Goal: Transaction & Acquisition: Purchase product/service

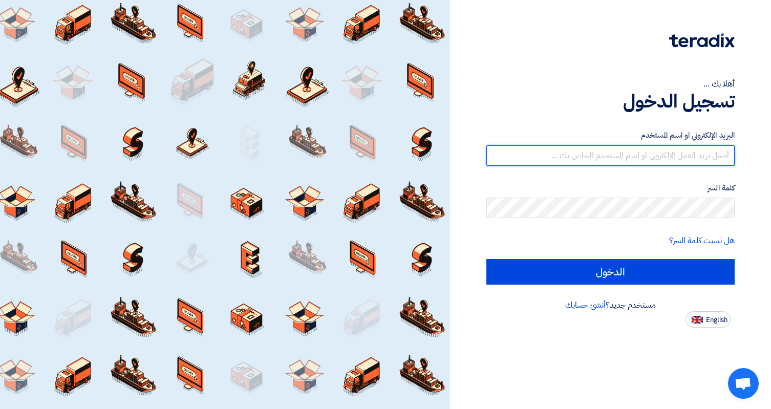
click at [571, 155] on input "text" at bounding box center [610, 155] width 249 height 20
paste input "ahmed.selim@egs-egypt.com"
type input "ahmed.selim@egs-egypt.com"
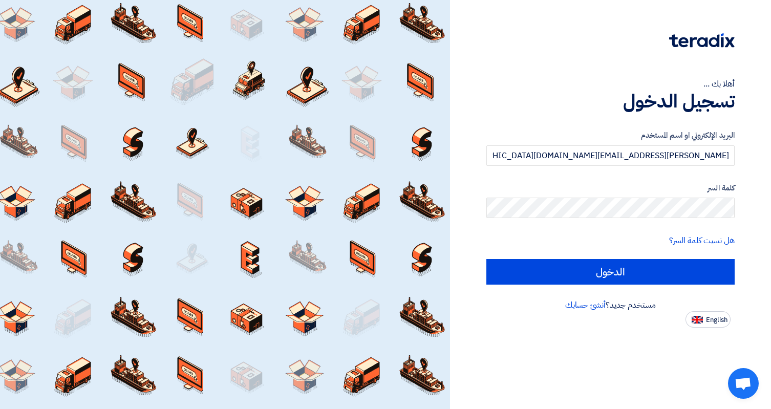
click at [592, 351] on div "أهلا بك ... تسجيل الدخول البريد الإلكتروني او اسم المستخدم ahmed.selim@egs-egyp…" at bounding box center [610, 204] width 321 height 409
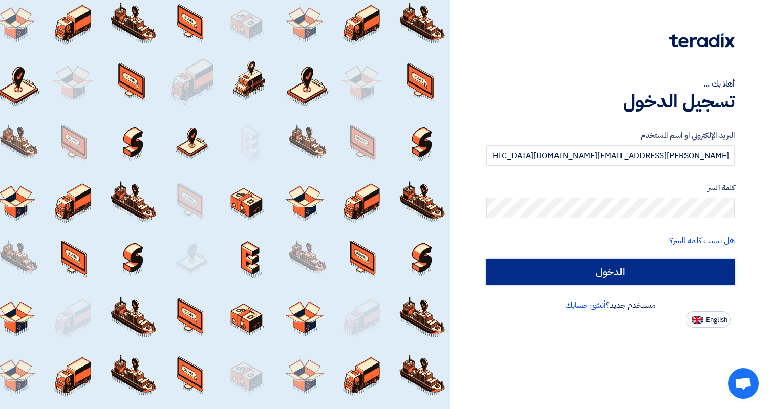
click at [641, 271] on input "الدخول" at bounding box center [610, 272] width 249 height 26
type input "Sign in"
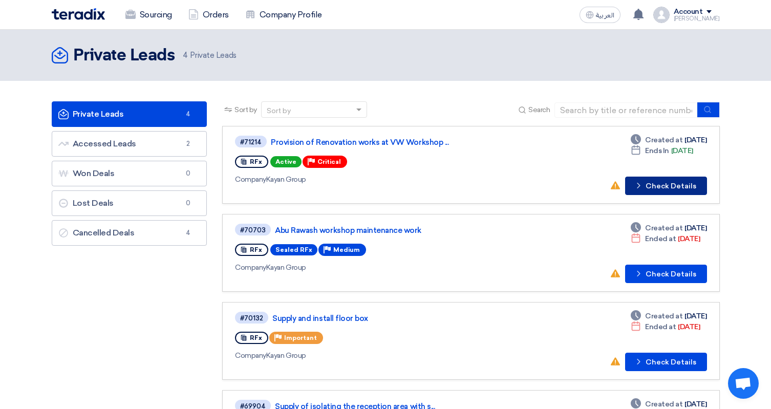
click at [668, 185] on button "Check details Check Details" at bounding box center [666, 186] width 82 height 18
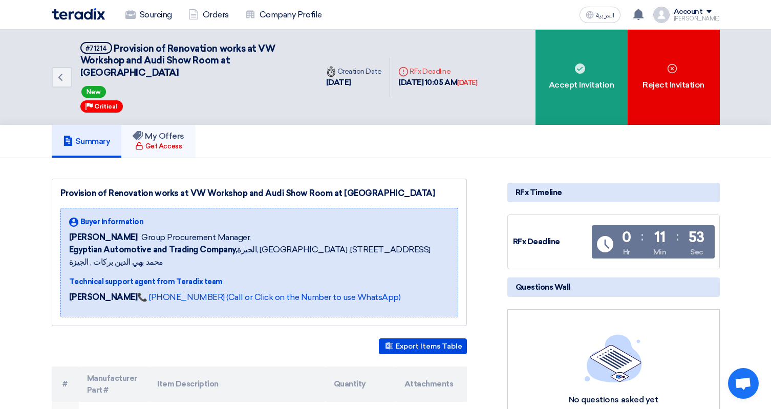
click at [160, 141] on div "Get Access" at bounding box center [158, 146] width 47 height 10
click at [155, 131] on h5 "My Offers" at bounding box center [159, 136] width 52 height 10
click at [101, 136] on h5 "Summary" at bounding box center [87, 141] width 48 height 10
click at [136, 125] on link "My Offers Get Access" at bounding box center [158, 141] width 74 height 33
click at [176, 141] on div "Get Access" at bounding box center [158, 146] width 47 height 10
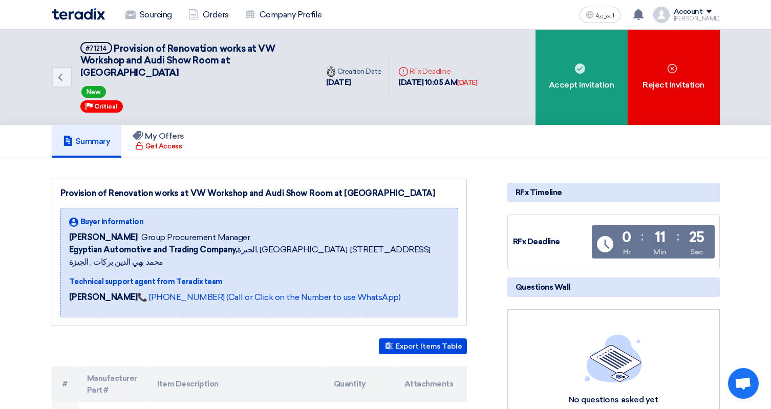
click at [96, 136] on h5 "Summary" at bounding box center [87, 141] width 48 height 10
click at [146, 131] on h5 "My Offers" at bounding box center [159, 136] width 52 height 10
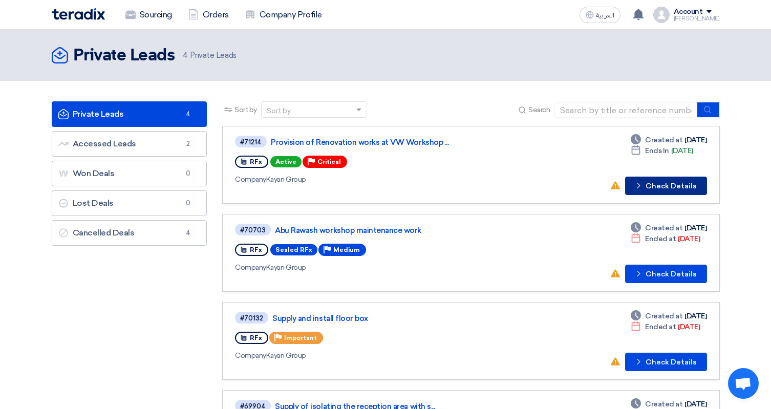
click at [655, 185] on button "Check details Check Details" at bounding box center [666, 186] width 82 height 18
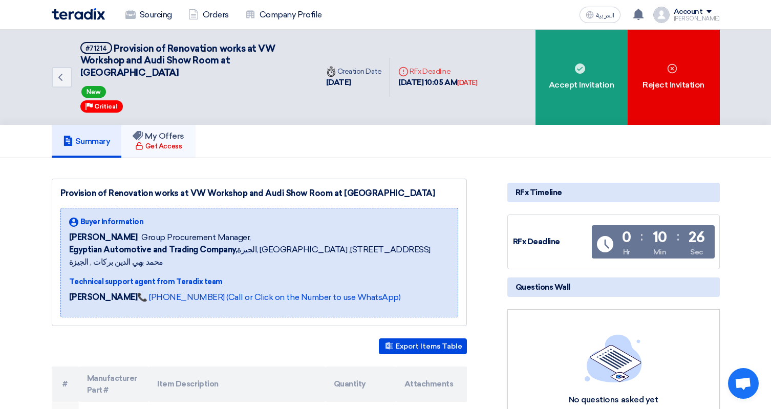
click at [178, 141] on div "Get Access" at bounding box center [158, 146] width 47 height 10
click at [643, 16] on use at bounding box center [638, 14] width 10 height 11
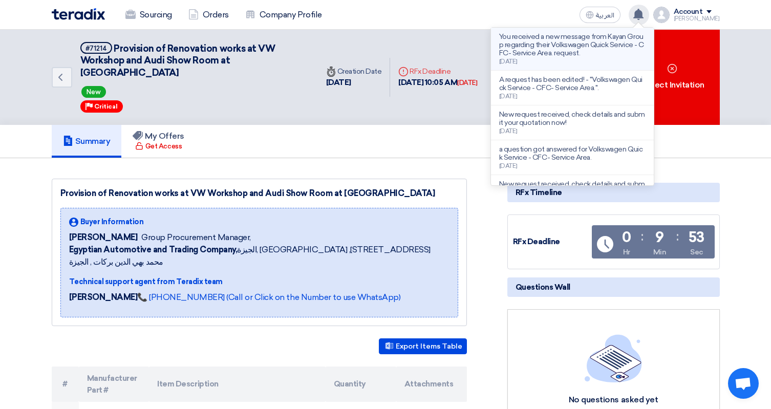
click at [621, 48] on p "You received a new message from Kayan Group regarding their Volkswagen Quick Se…" at bounding box center [572, 45] width 146 height 25
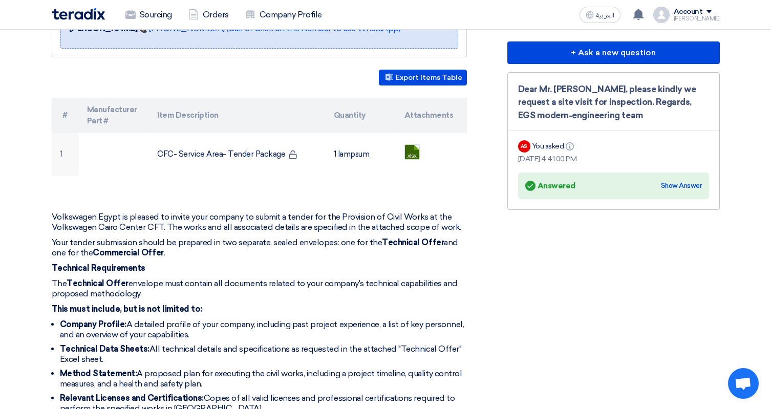
scroll to position [257, 0]
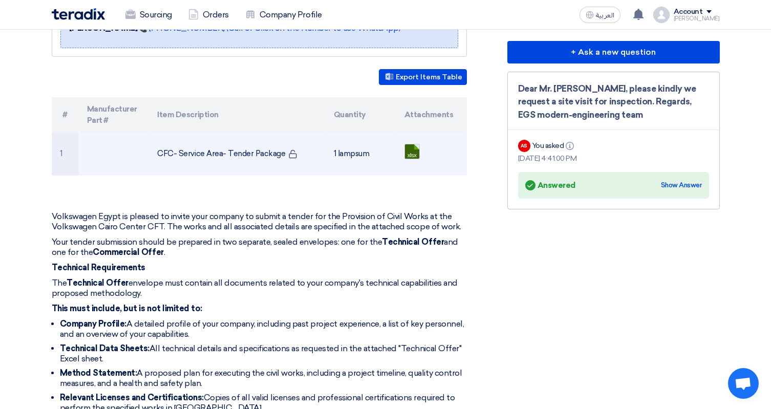
click at [408, 144] on link at bounding box center [446, 174] width 82 height 61
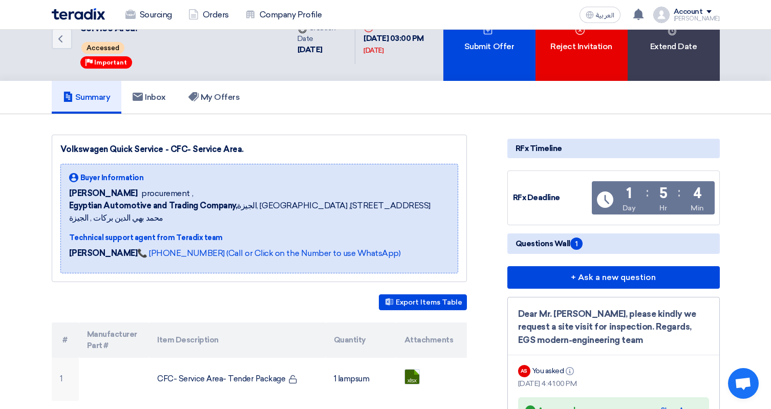
scroll to position [31, 0]
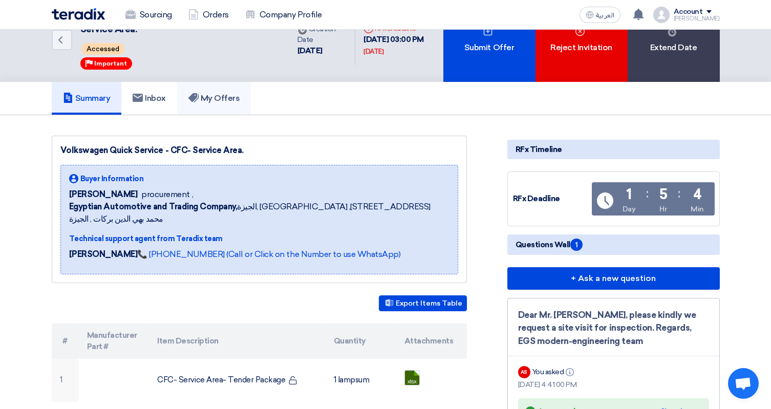
click at [222, 98] on h5 "My Offers" at bounding box center [214, 98] width 52 height 10
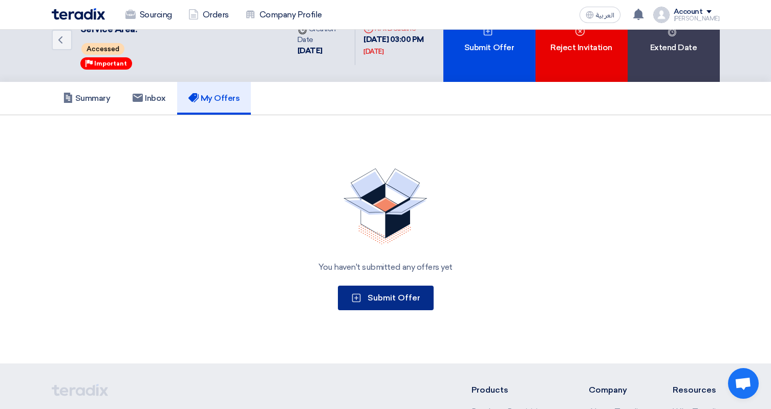
click at [417, 304] on button "Submit Offer" at bounding box center [386, 298] width 96 height 25
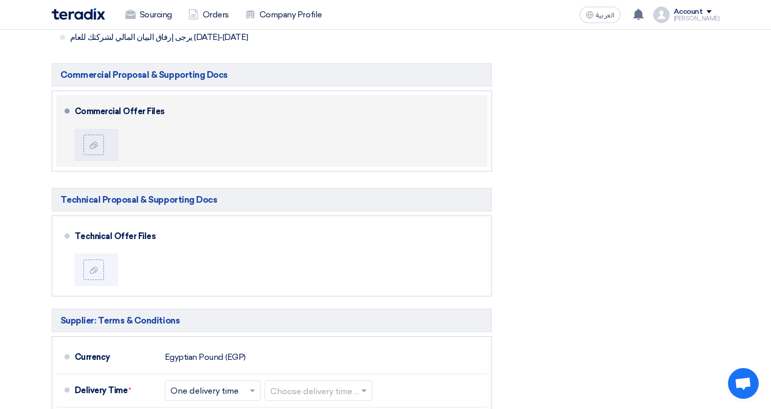
scroll to position [482, 0]
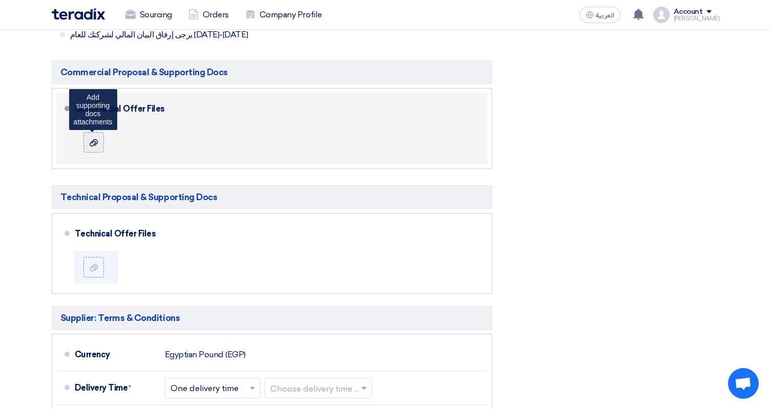
click at [94, 147] on icon at bounding box center [94, 143] width 8 height 8
click at [0, 0] on input "file" at bounding box center [0, 0] width 0 height 0
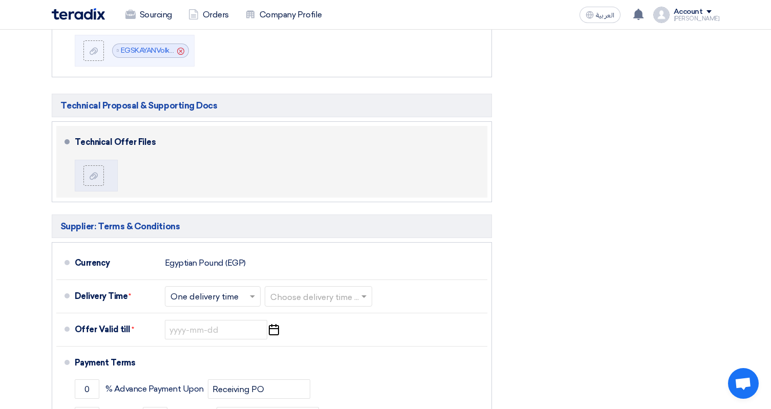
scroll to position [574, 0]
click at [93, 172] on icon at bounding box center [94, 175] width 8 height 8
click at [0, 0] on input "file" at bounding box center [0, 0] width 0 height 0
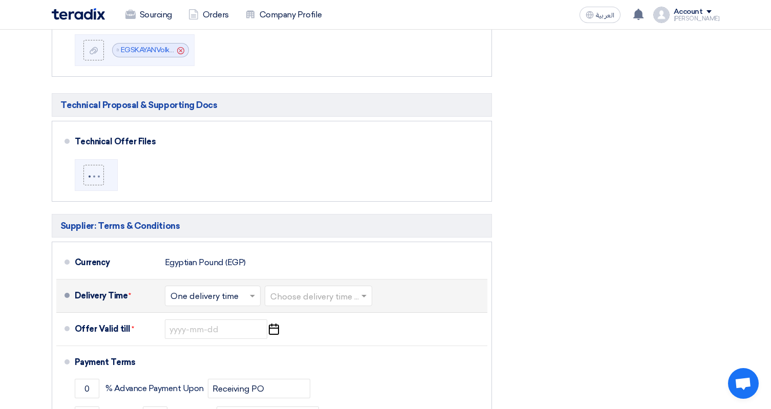
click at [248, 299] on span at bounding box center [253, 296] width 13 height 10
click at [236, 339] on span "One delivery time" at bounding box center [205, 337] width 71 height 10
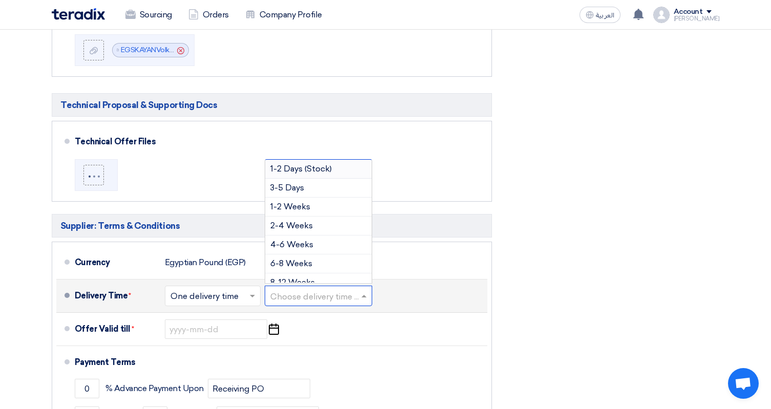
click at [345, 297] on input "text" at bounding box center [318, 297] width 97 height 15
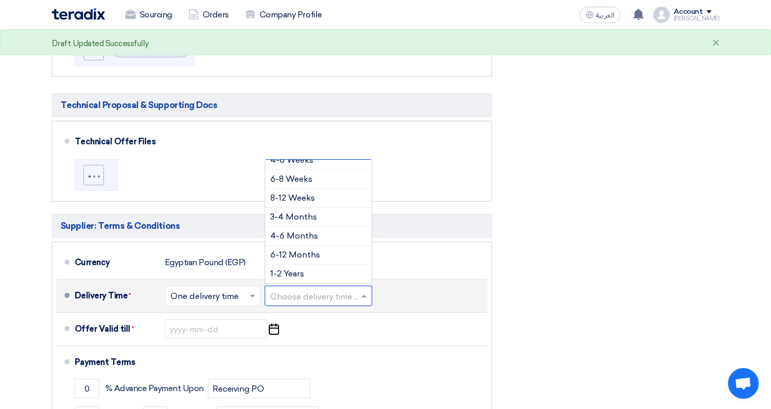
scroll to position [85, 0]
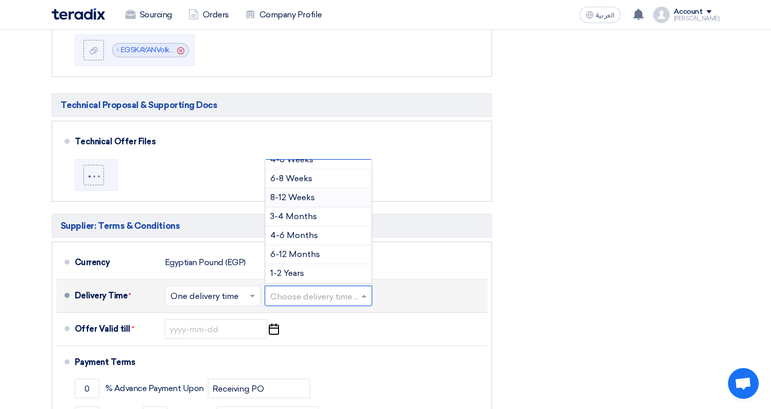
click at [336, 199] on div "8-12 Weeks" at bounding box center [318, 197] width 106 height 19
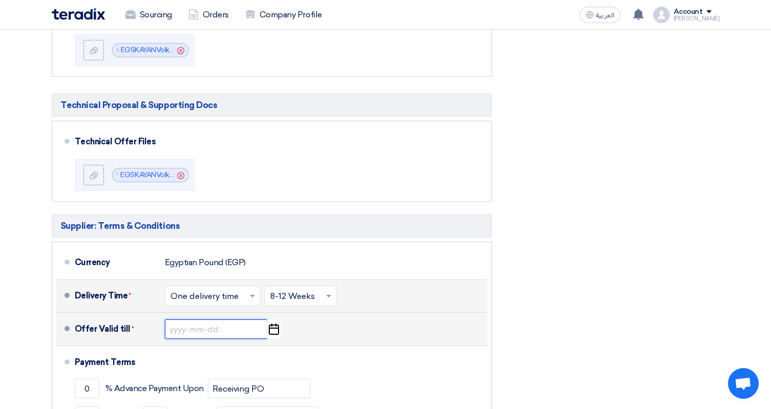
click at [174, 329] on input at bounding box center [216, 328] width 102 height 19
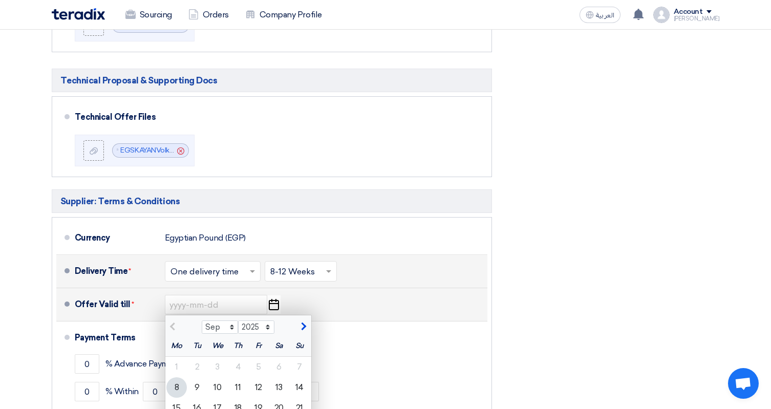
scroll to position [603, 0]
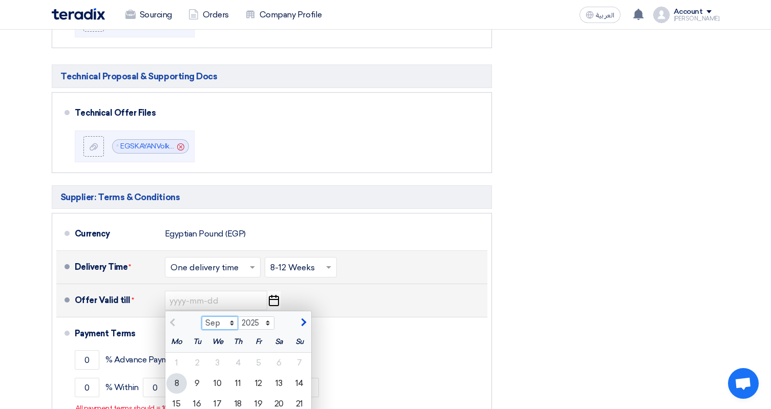
click at [232, 325] on select "Sep Oct Nov Dec" at bounding box center [220, 322] width 36 height 13
select select "10"
click at [202, 318] on select "Sep Oct Nov Dec" at bounding box center [220, 322] width 36 height 13
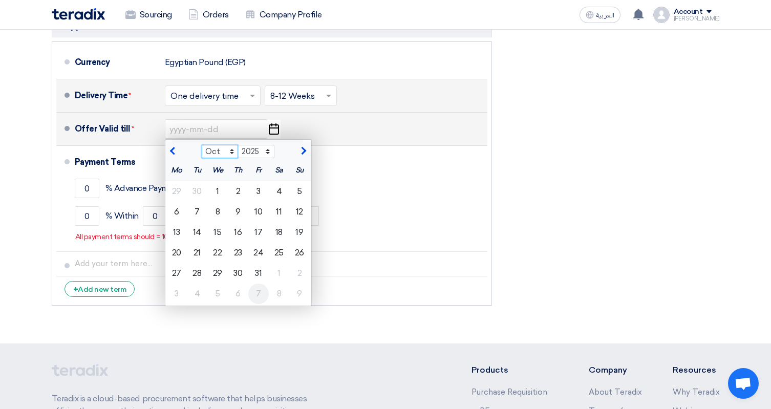
scroll to position [779, 0]
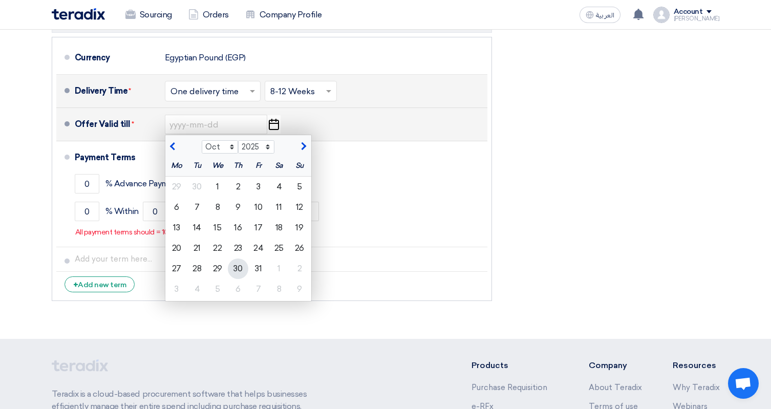
click at [235, 267] on div "30" at bounding box center [238, 268] width 20 height 20
type input "[DATE]"
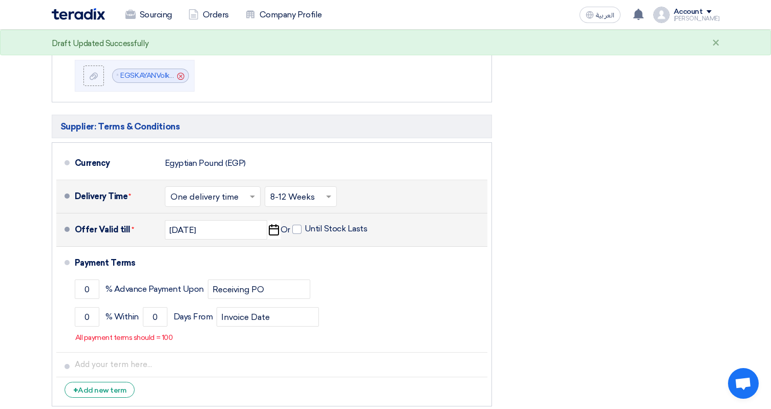
scroll to position [672, 0]
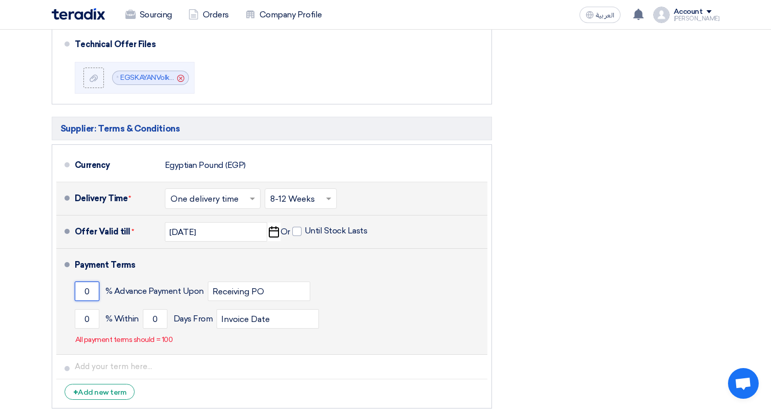
drag, startPoint x: 95, startPoint y: 295, endPoint x: 71, endPoint y: 293, distance: 23.6
click at [72, 293] on li "Payment Terms 0 % Advance Payment Upon Receiving PO 0 % Within 0" at bounding box center [271, 302] width 431 height 106
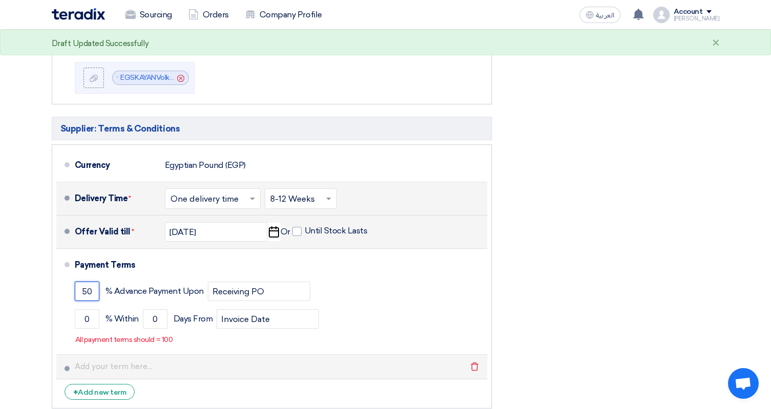
type input "50"
click at [218, 357] on li "Delete" at bounding box center [271, 367] width 431 height 25
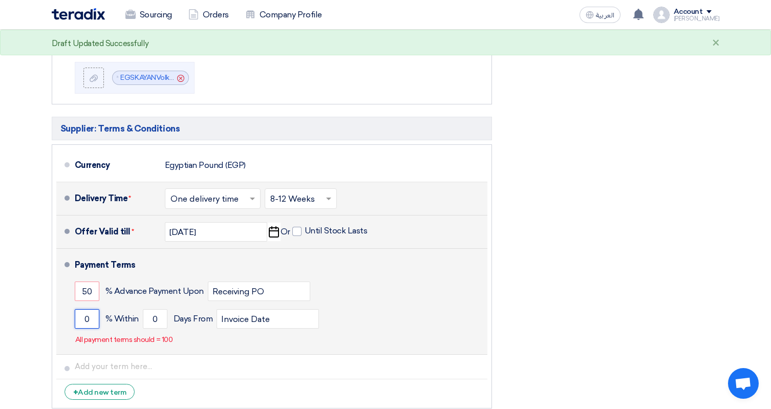
drag, startPoint x: 85, startPoint y: 321, endPoint x: 70, endPoint y: 321, distance: 15.9
click at [70, 321] on li "Payment Terms 50 % Advance Payment Upon Receiving PO 0 % Within 0" at bounding box center [271, 302] width 431 height 106
type input "50"
click at [162, 320] on input "0" at bounding box center [155, 318] width 25 height 19
drag, startPoint x: 161, startPoint y: 321, endPoint x: 146, endPoint y: 321, distance: 15.4
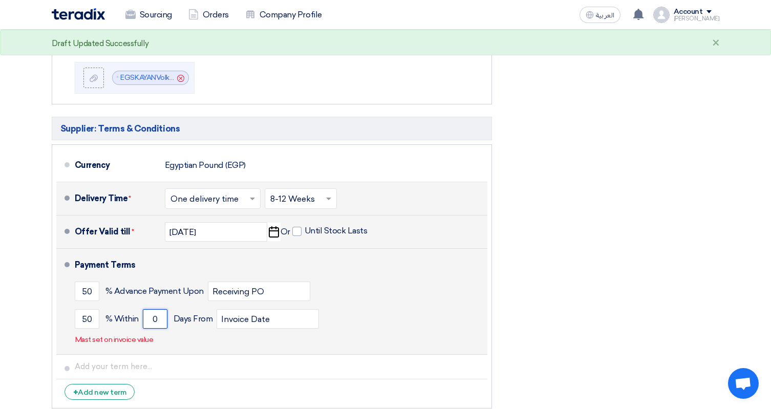
click at [146, 321] on input "0" at bounding box center [155, 318] width 25 height 19
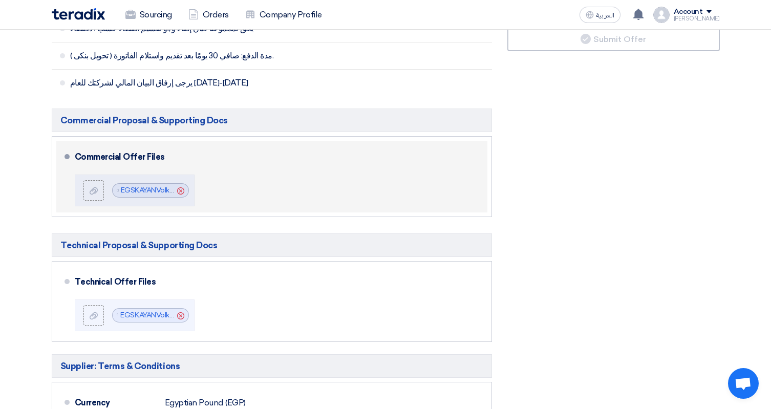
scroll to position [435, 0]
click at [181, 191] on icon "Cancel" at bounding box center [180, 190] width 7 height 7
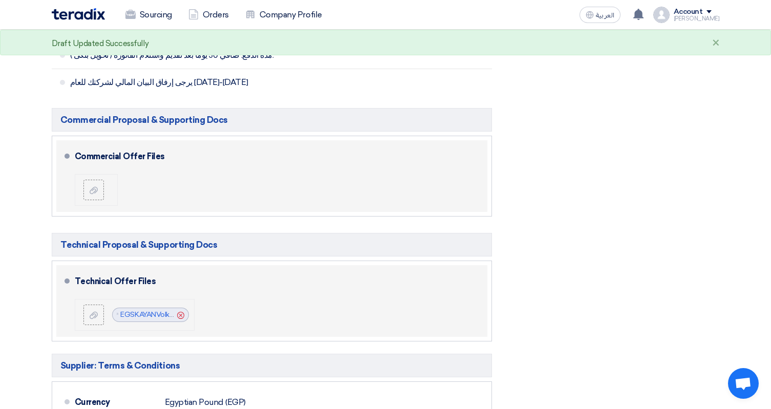
click at [182, 318] on icon "Cancel" at bounding box center [180, 315] width 7 height 7
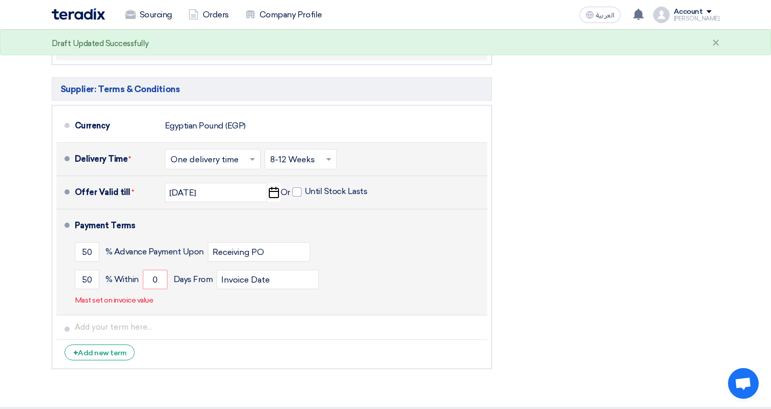
scroll to position [711, 0]
